Goal: Information Seeking & Learning: Learn about a topic

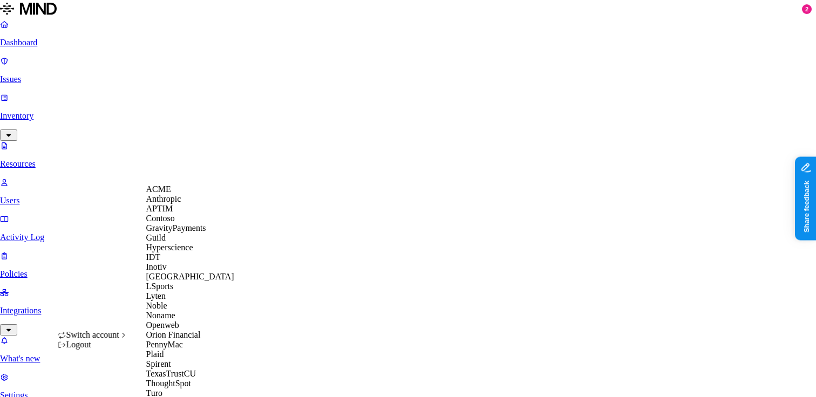
scroll to position [162, 0]
click at [171, 320] on div "Openweb" at bounding box center [190, 325] width 88 height 10
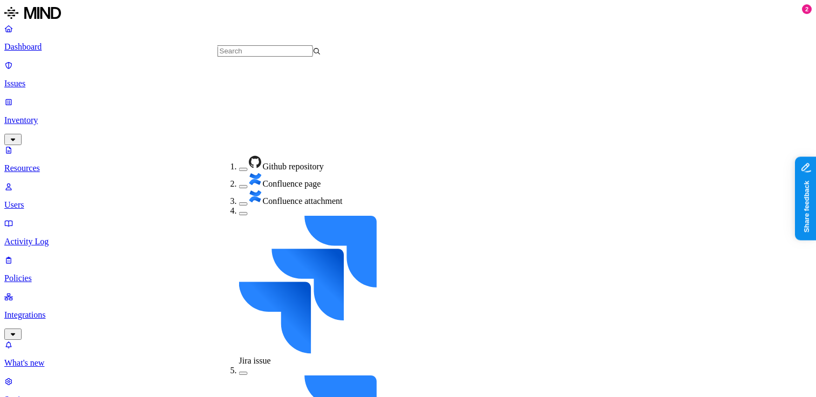
scroll to position [180, 0]
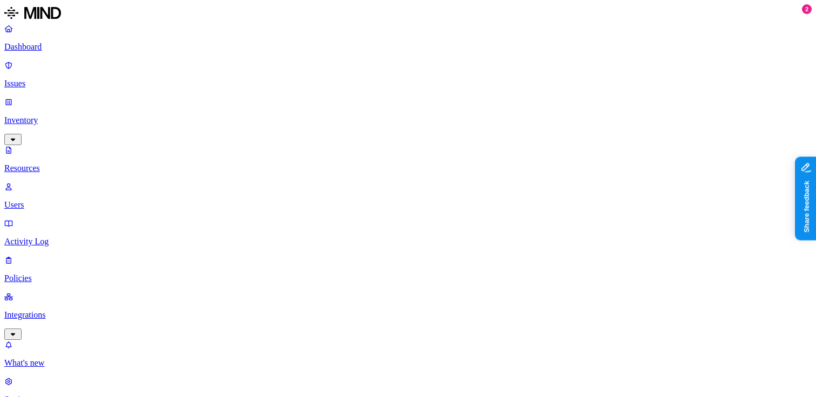
click at [430, 154] on span "Secrets" at bounding box center [427, 158] width 25 height 9
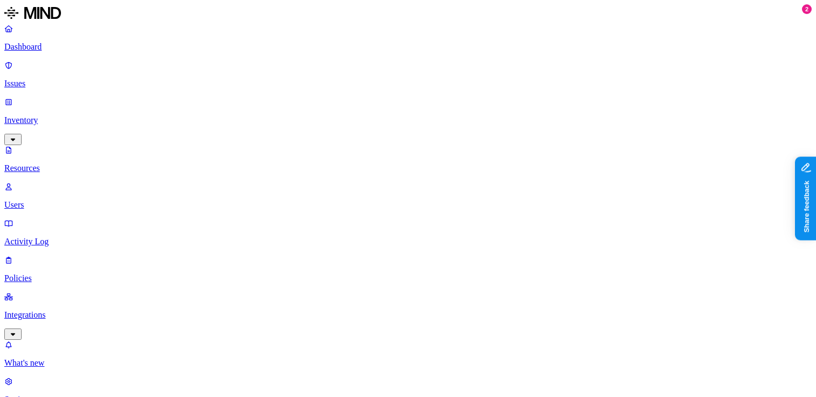
click at [59, 358] on p "What's new" at bounding box center [407, 363] width 807 height 10
